Goal: Navigation & Orientation: Find specific page/section

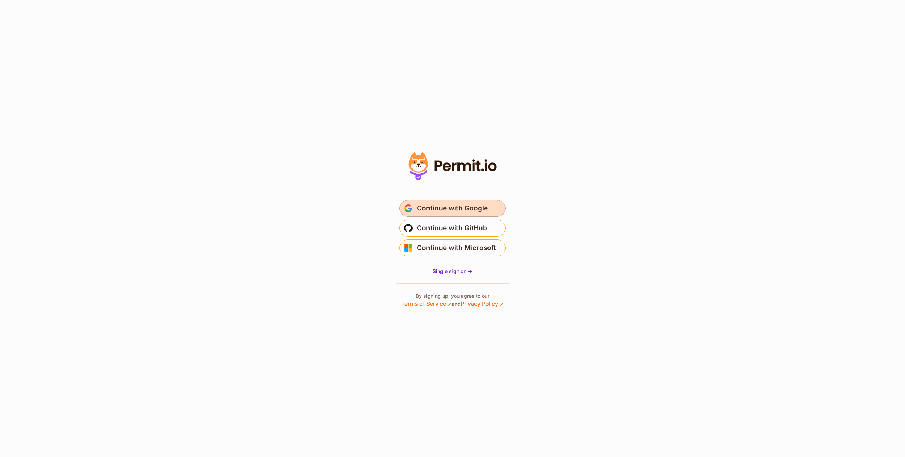
click at [437, 204] on span "Continue with Google" at bounding box center [452, 208] width 71 height 11
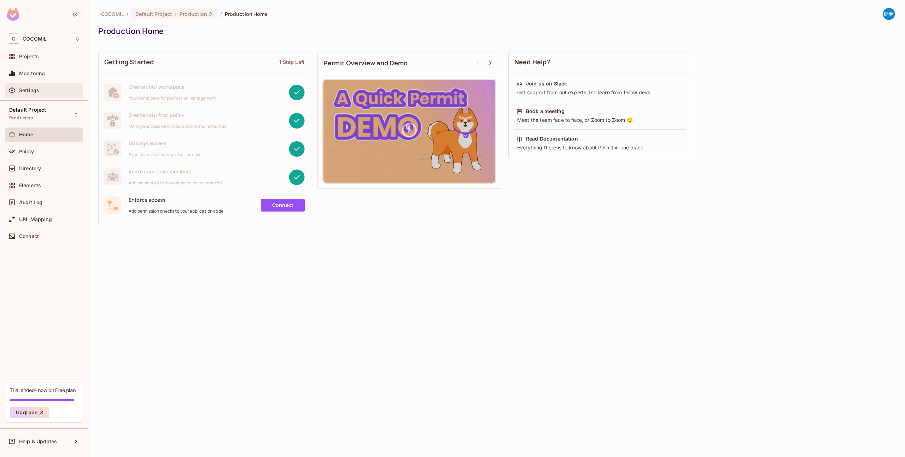
click at [33, 93] on div "Settings" at bounding box center [44, 90] width 72 height 8
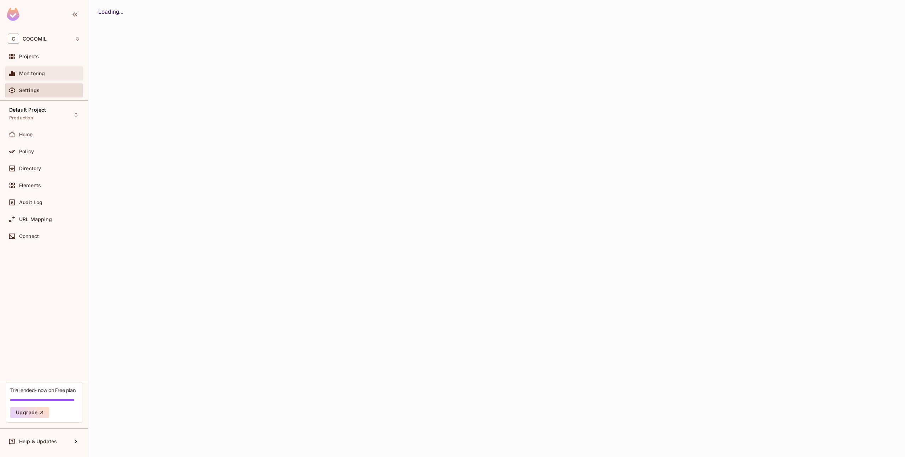
click at [33, 79] on div "Monitoring" at bounding box center [44, 73] width 78 height 14
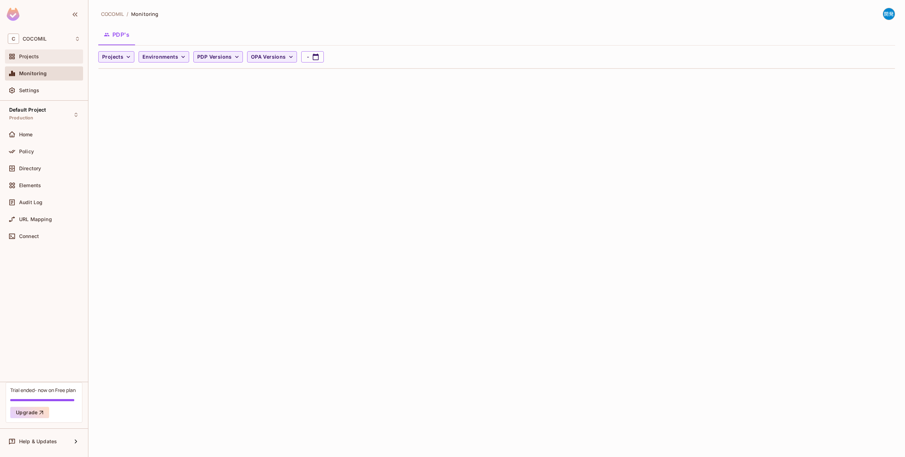
click at [42, 49] on div "Projects" at bounding box center [44, 56] width 78 height 14
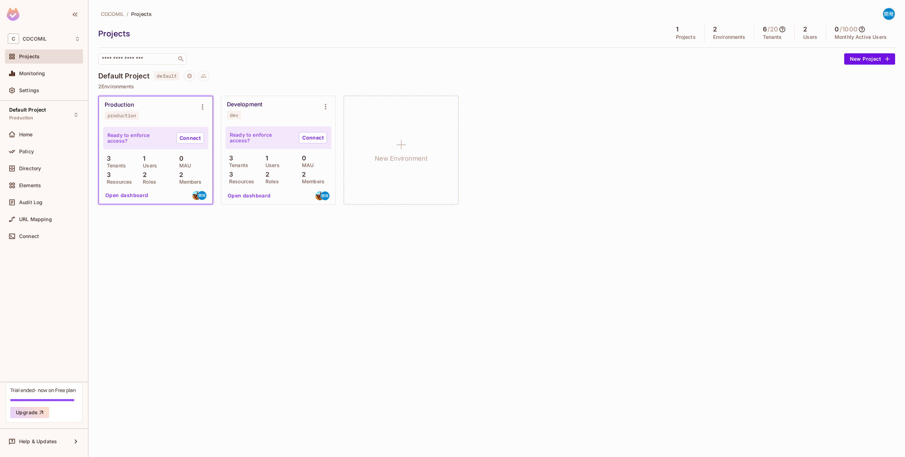
click at [120, 105] on div "Production" at bounding box center [119, 104] width 29 height 7
click at [136, 193] on button "Open dashboard" at bounding box center [126, 195] width 49 height 11
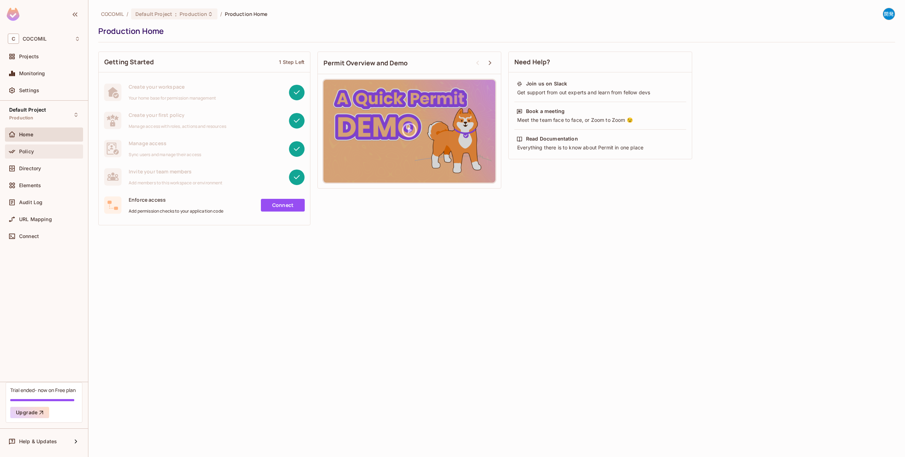
click at [36, 149] on div "Policy" at bounding box center [49, 152] width 61 height 6
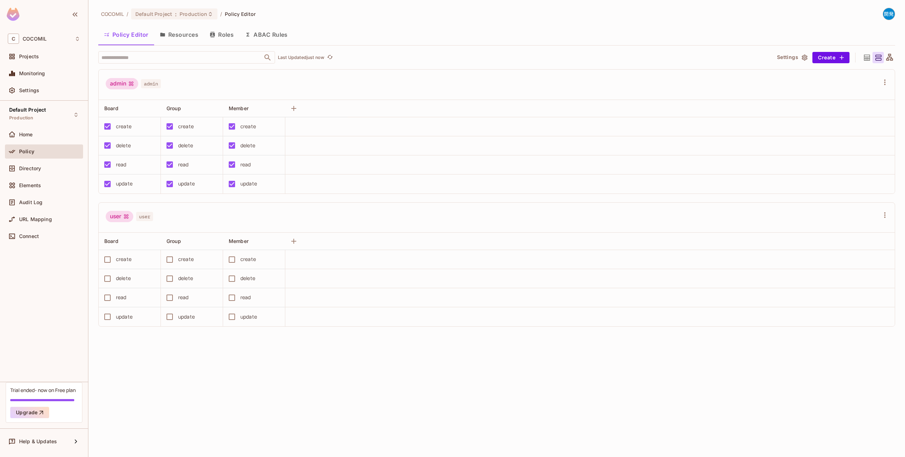
click at [889, 14] on img at bounding box center [889, 14] width 12 height 12
